Goal: Navigation & Orientation: Find specific page/section

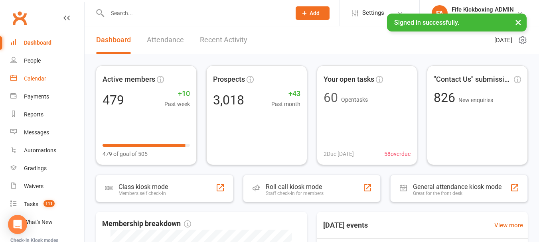
click at [24, 83] on link "Calendar" at bounding box center [47, 79] width 74 height 18
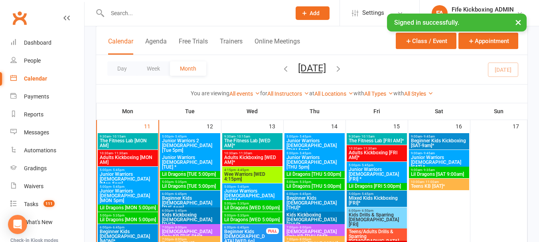
scroll to position [479, 0]
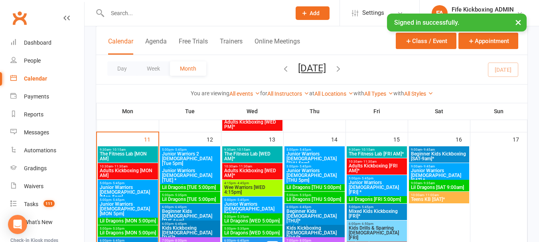
click at [207, 150] on span "5:00pm - 5:45pm" at bounding box center [190, 150] width 57 height 4
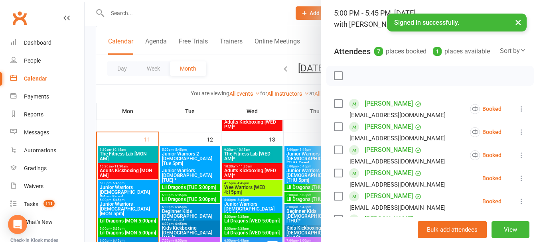
scroll to position [120, 0]
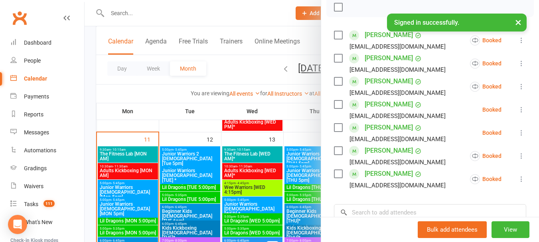
click at [205, 176] on div at bounding box center [312, 121] width 454 height 242
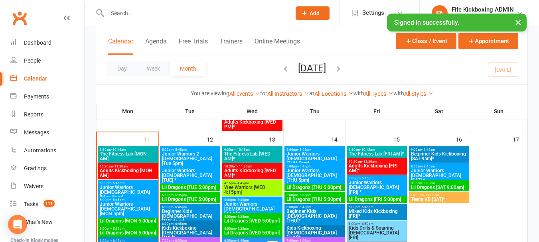
click at [205, 175] on span "Junior Warriors [DEMOGRAPHIC_DATA] [TUE] *" at bounding box center [190, 175] width 57 height 14
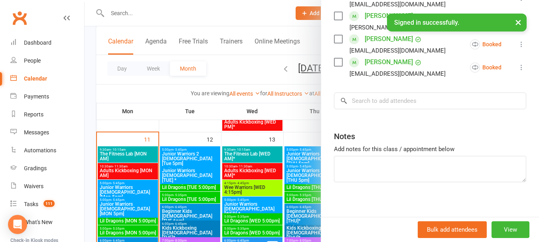
scroll to position [340, 0]
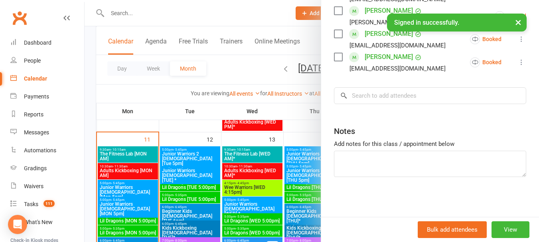
click at [189, 176] on div at bounding box center [312, 121] width 454 height 242
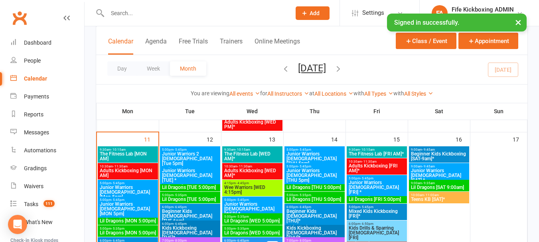
click at [203, 186] on span "Lil Dragons [TUE 5:00pm]" at bounding box center [190, 187] width 57 height 5
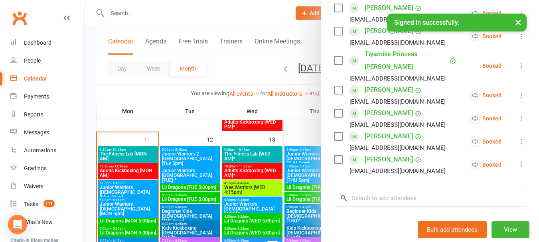
scroll to position [319, 0]
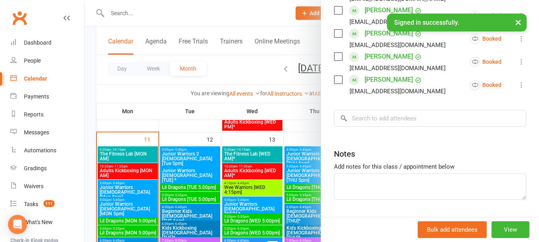
click at [199, 182] on div at bounding box center [312, 121] width 454 height 242
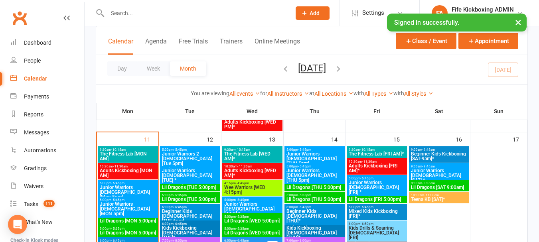
click at [211, 199] on span "Lil Dragons [TUE 5:00pm]" at bounding box center [190, 199] width 57 height 5
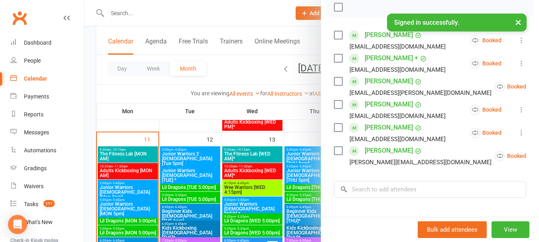
scroll to position [224, 0]
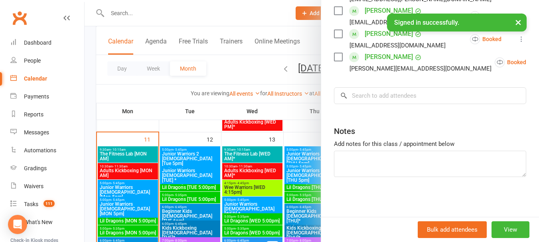
click at [195, 190] on div at bounding box center [312, 121] width 454 height 242
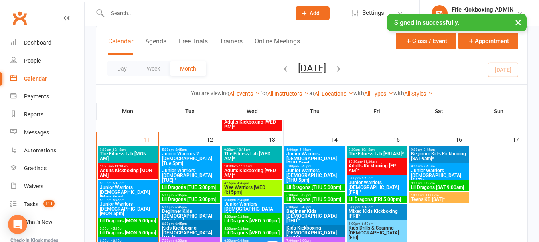
click at [196, 212] on span "Beginner Kids [DEMOGRAPHIC_DATA] [TUE 6pm]" at bounding box center [190, 216] width 57 height 14
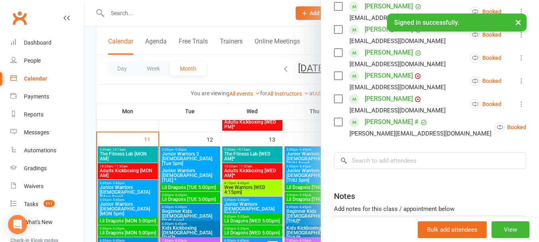
scroll to position [319, 0]
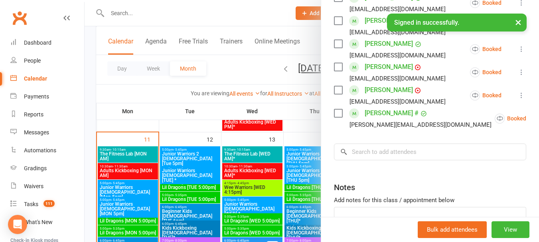
click at [216, 176] on div at bounding box center [312, 121] width 454 height 242
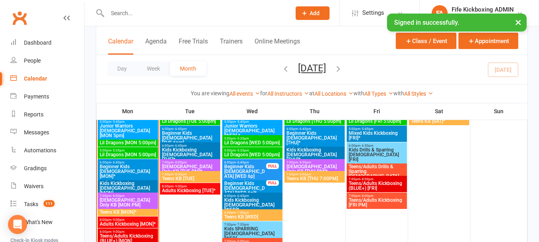
scroll to position [559, 0]
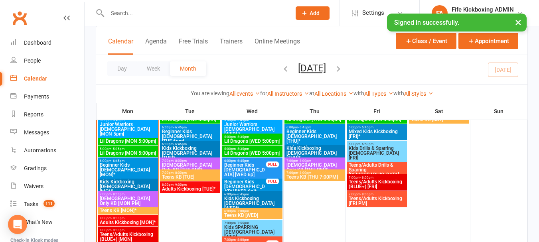
click at [198, 163] on span "[DEMOGRAPHIC_DATA] Only KB [TUE PM]*" at bounding box center [190, 168] width 57 height 10
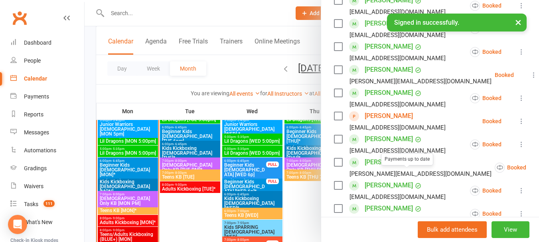
scroll to position [319, 0]
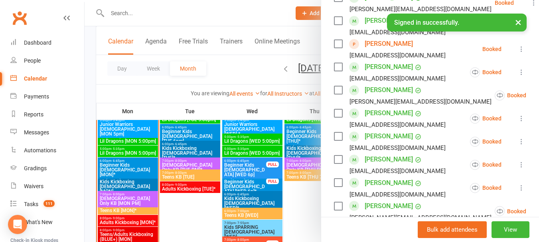
click at [194, 169] on div at bounding box center [312, 121] width 454 height 242
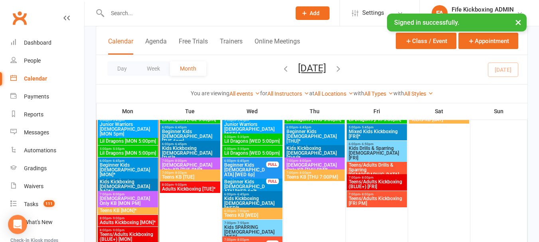
click at [193, 175] on span "Teens KB [TUE]" at bounding box center [190, 177] width 57 height 5
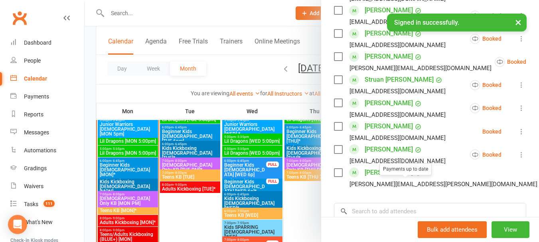
scroll to position [525, 0]
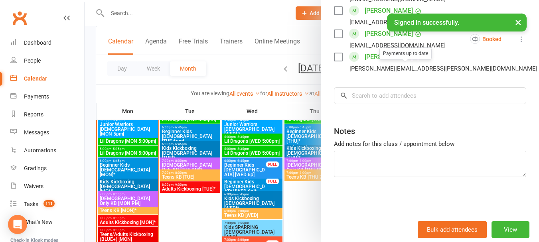
click at [214, 181] on div at bounding box center [312, 121] width 454 height 242
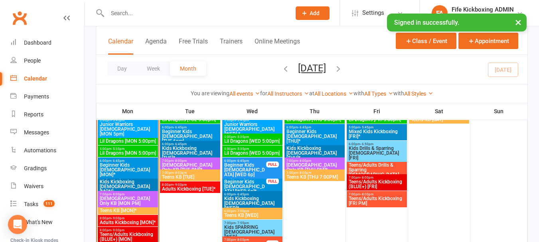
click at [196, 188] on span "Adults Kickboxing [TUE]*" at bounding box center [190, 189] width 57 height 5
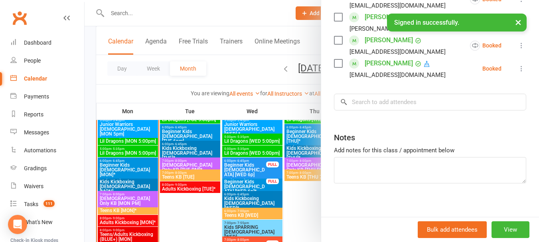
scroll to position [316, 0]
